Goal: Information Seeking & Learning: Learn about a topic

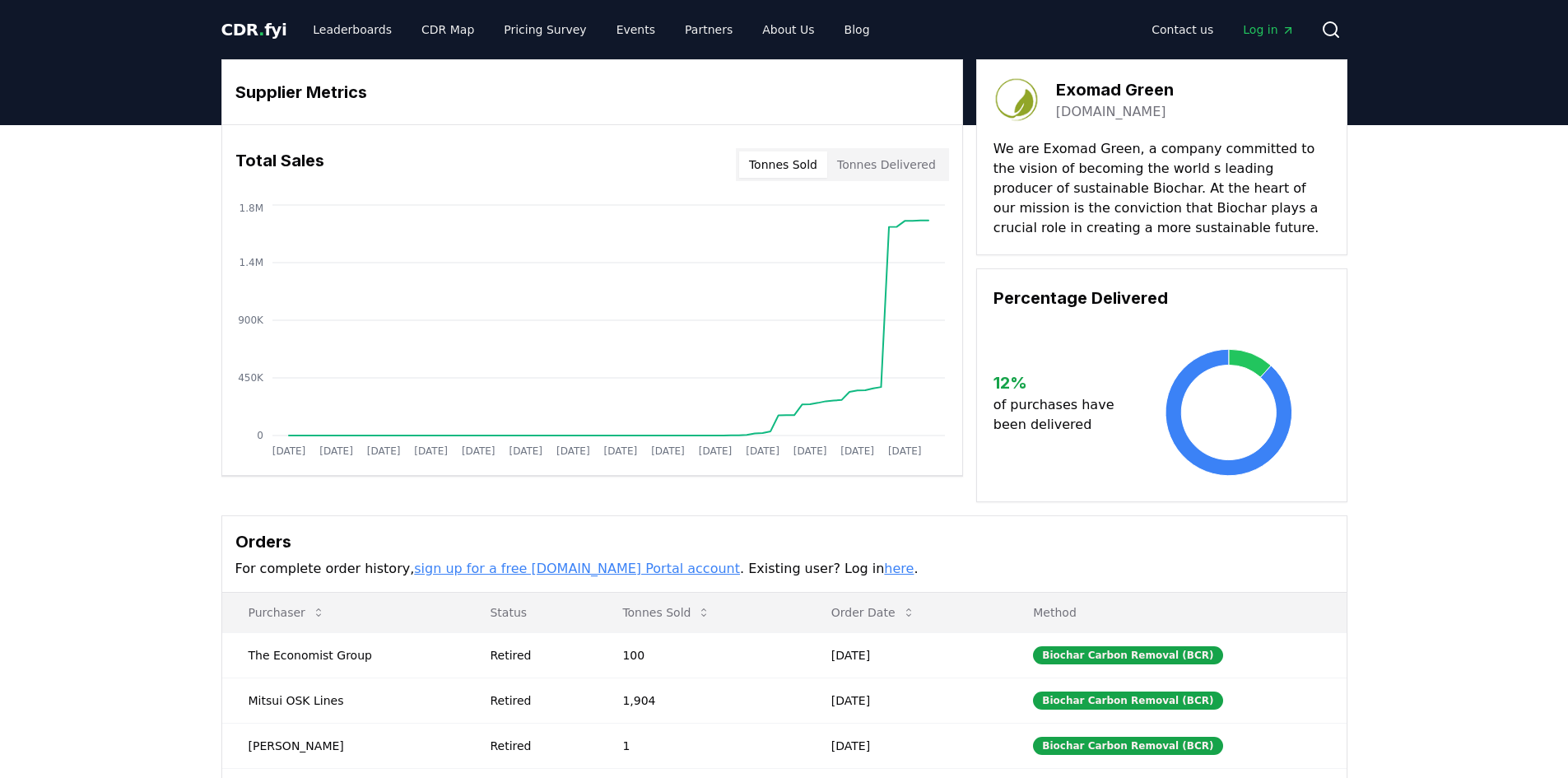
click at [817, 160] on button "Tonnes Sold" at bounding box center [783, 164] width 88 height 27
